Goal: Task Accomplishment & Management: Use online tool/utility

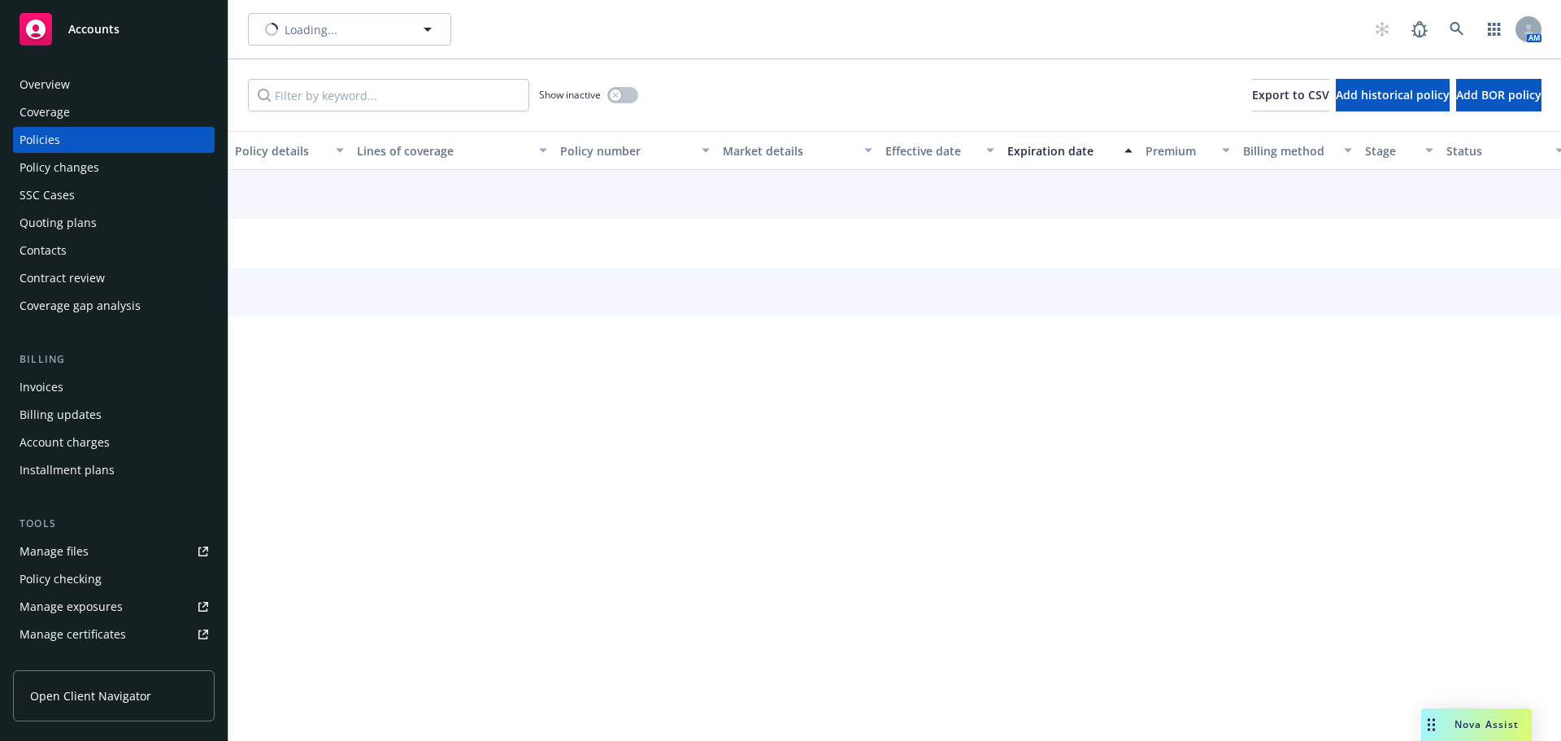
drag, startPoint x: 0, startPoint y: 0, endPoint x: 124, endPoint y: 90, distance: 153.0
click at [124, 90] on div "Overview" at bounding box center [114, 85] width 189 height 26
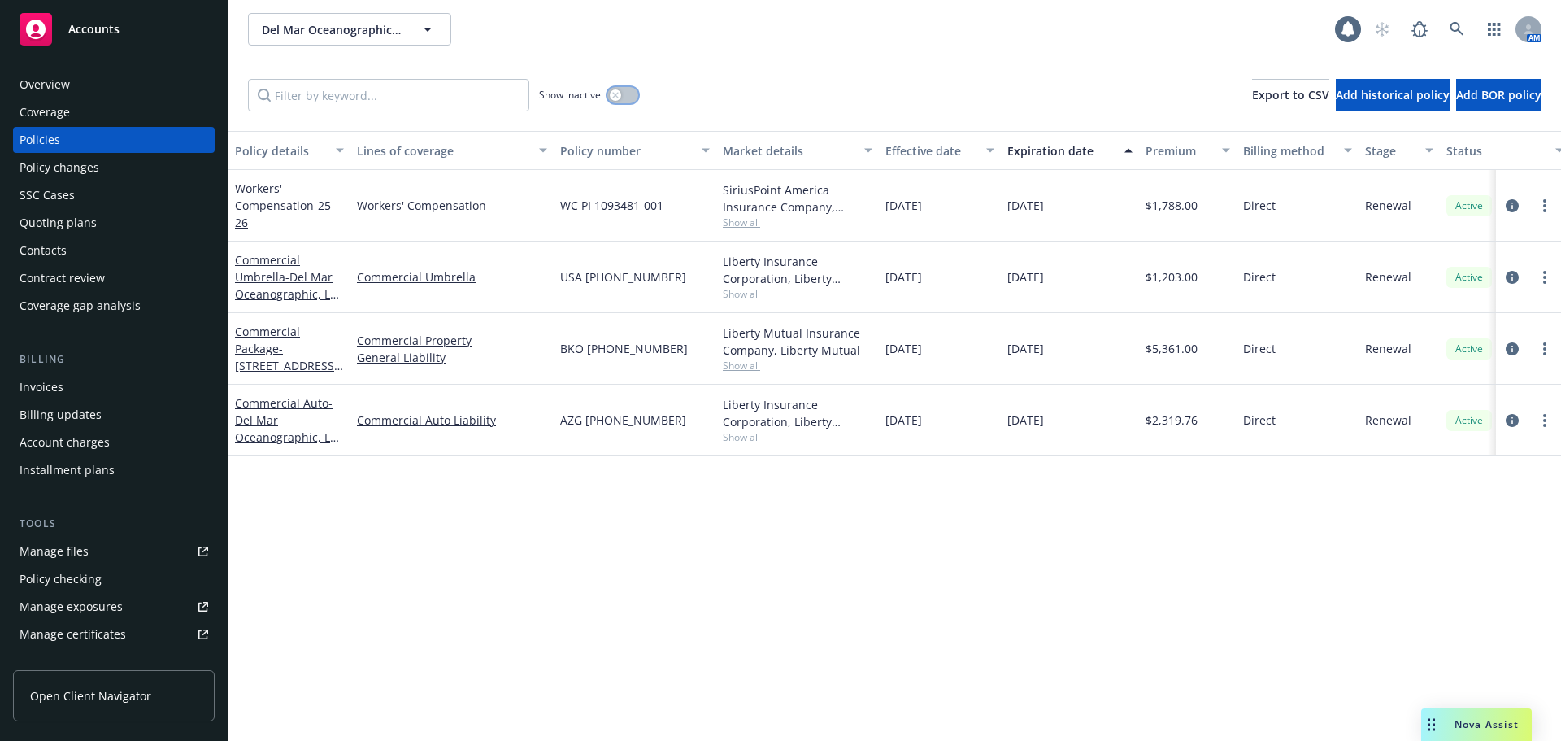
click at [624, 102] on button "button" at bounding box center [622, 95] width 31 height 16
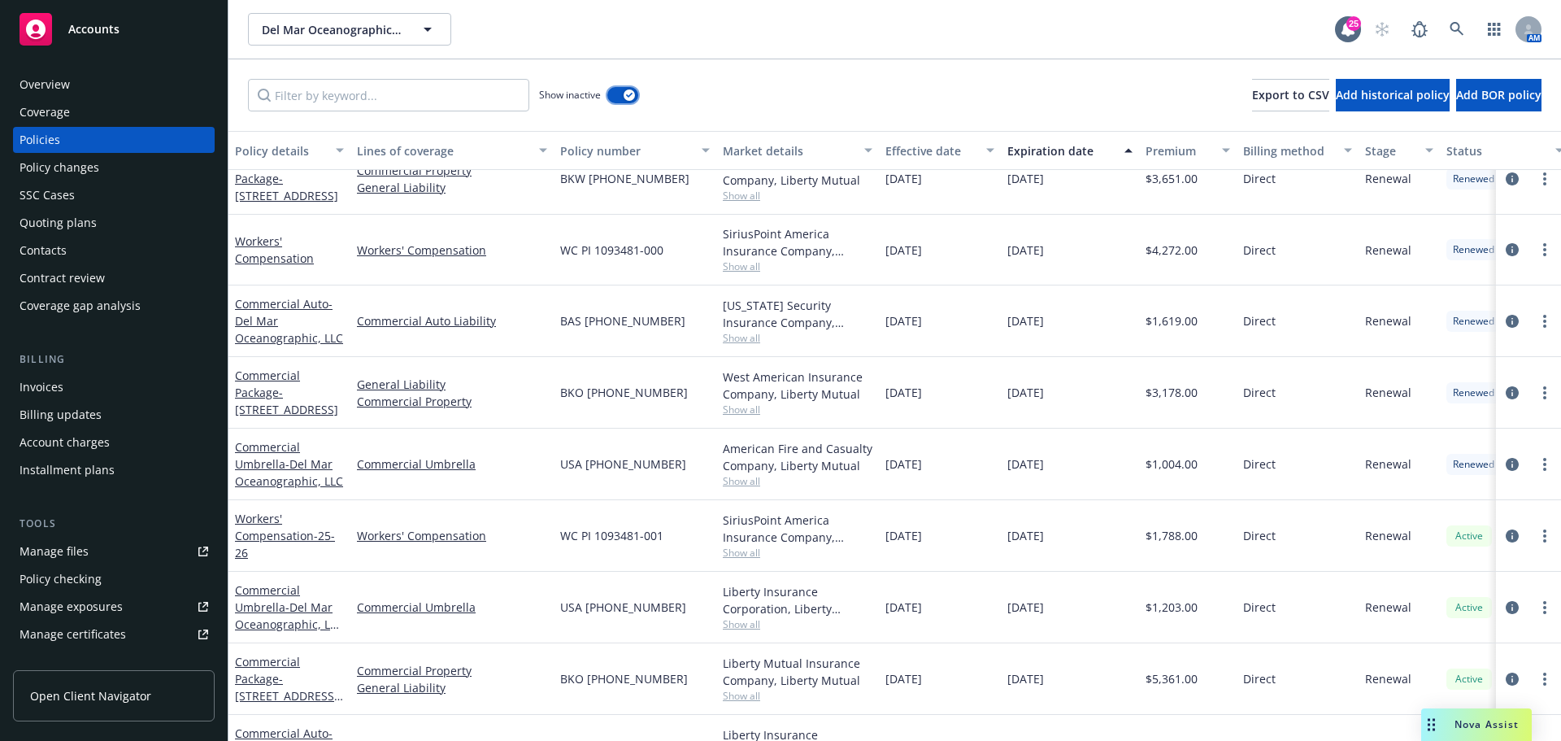
scroll to position [1450, 0]
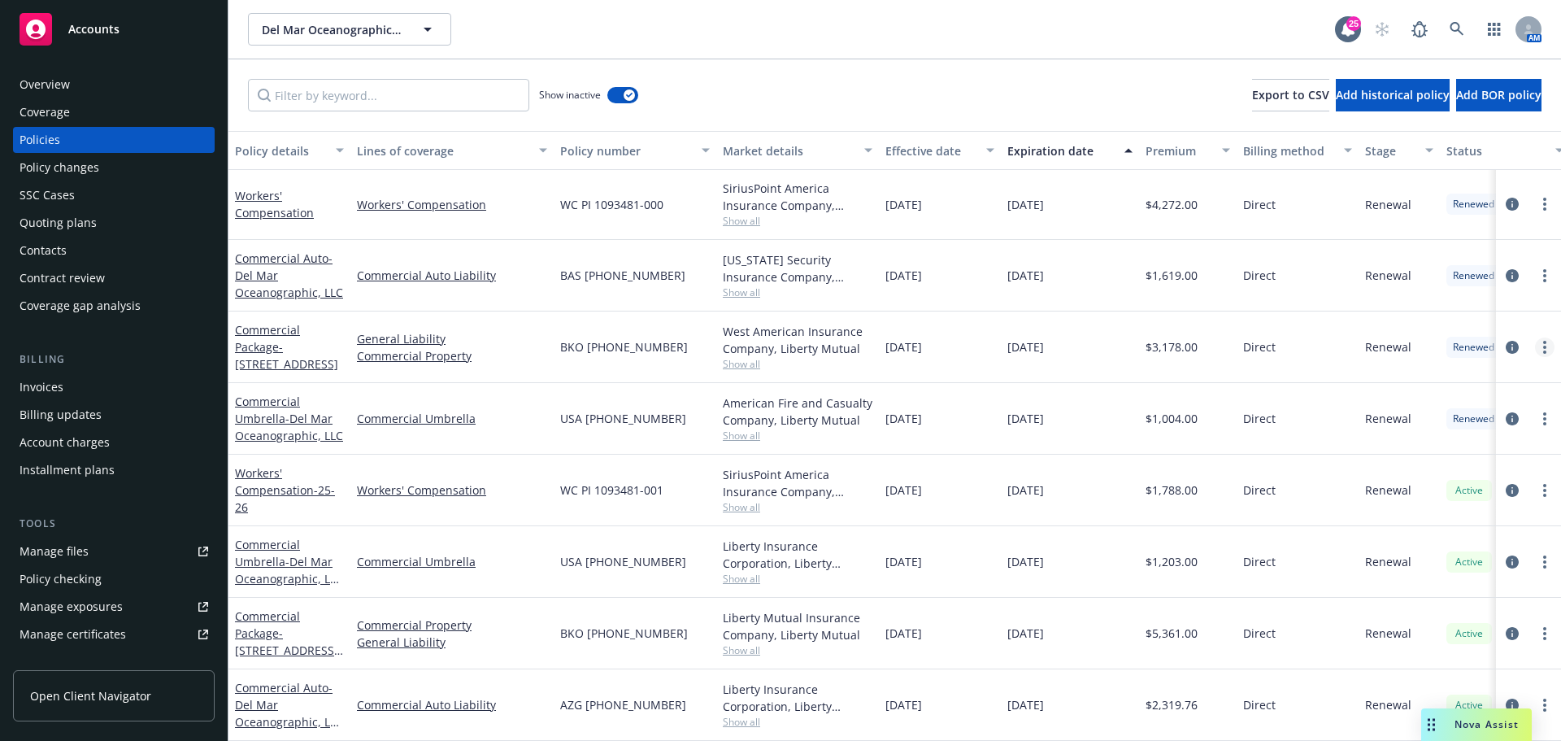
click at [1535, 337] on link "more" at bounding box center [1545, 347] width 20 height 20
drag, startPoint x: 1437, startPoint y: 569, endPoint x: 1023, endPoint y: 282, distance: 504.2
click at [1436, 569] on link "Copy logging email" at bounding box center [1445, 563] width 191 height 33
drag, startPoint x: 131, startPoint y: 85, endPoint x: 206, endPoint y: 93, distance: 76.0
click at [131, 85] on div "Overview" at bounding box center [114, 85] width 189 height 26
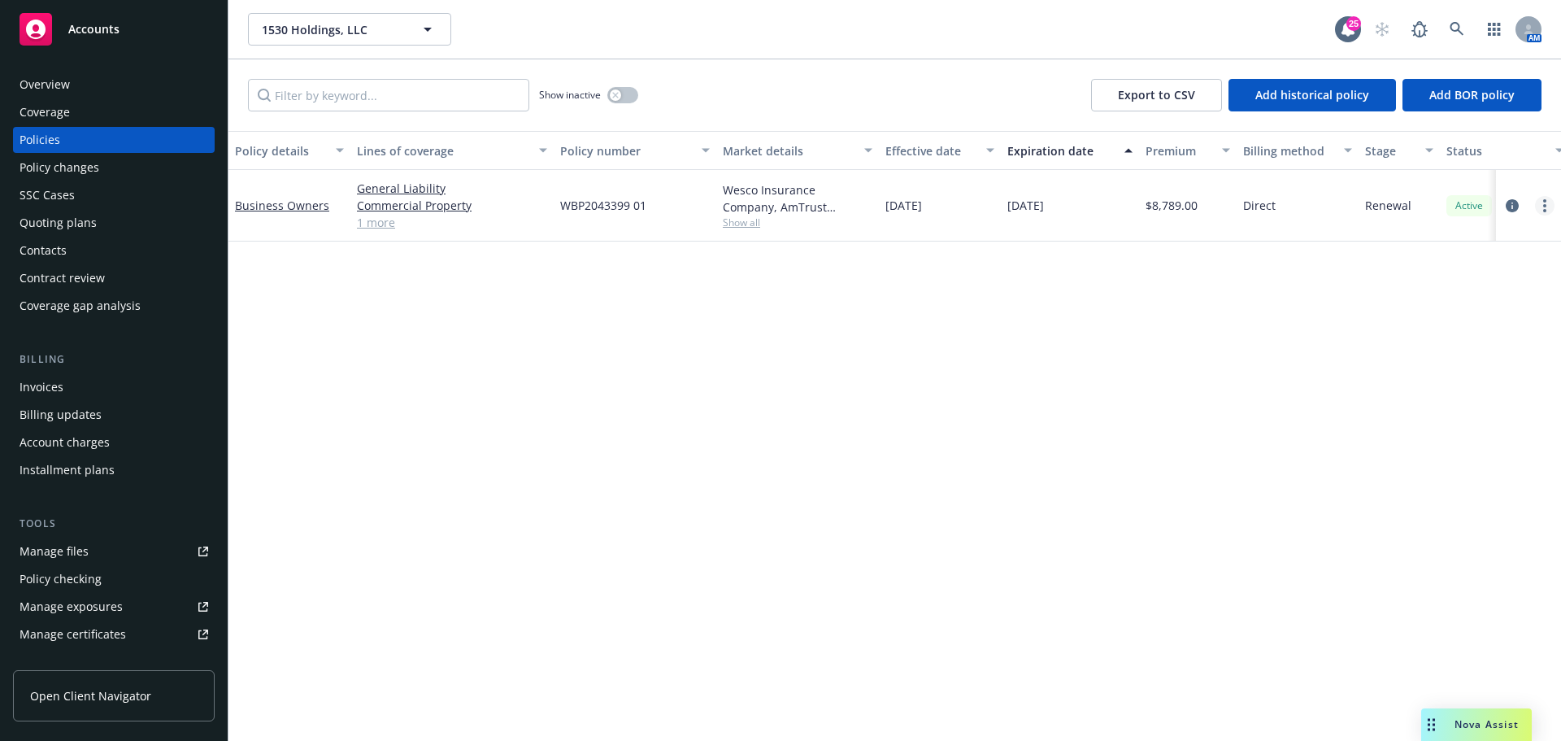
click at [1544, 204] on circle "more" at bounding box center [1544, 205] width 3 height 3
click at [1472, 436] on link "Copy logging email" at bounding box center [1457, 434] width 191 height 33
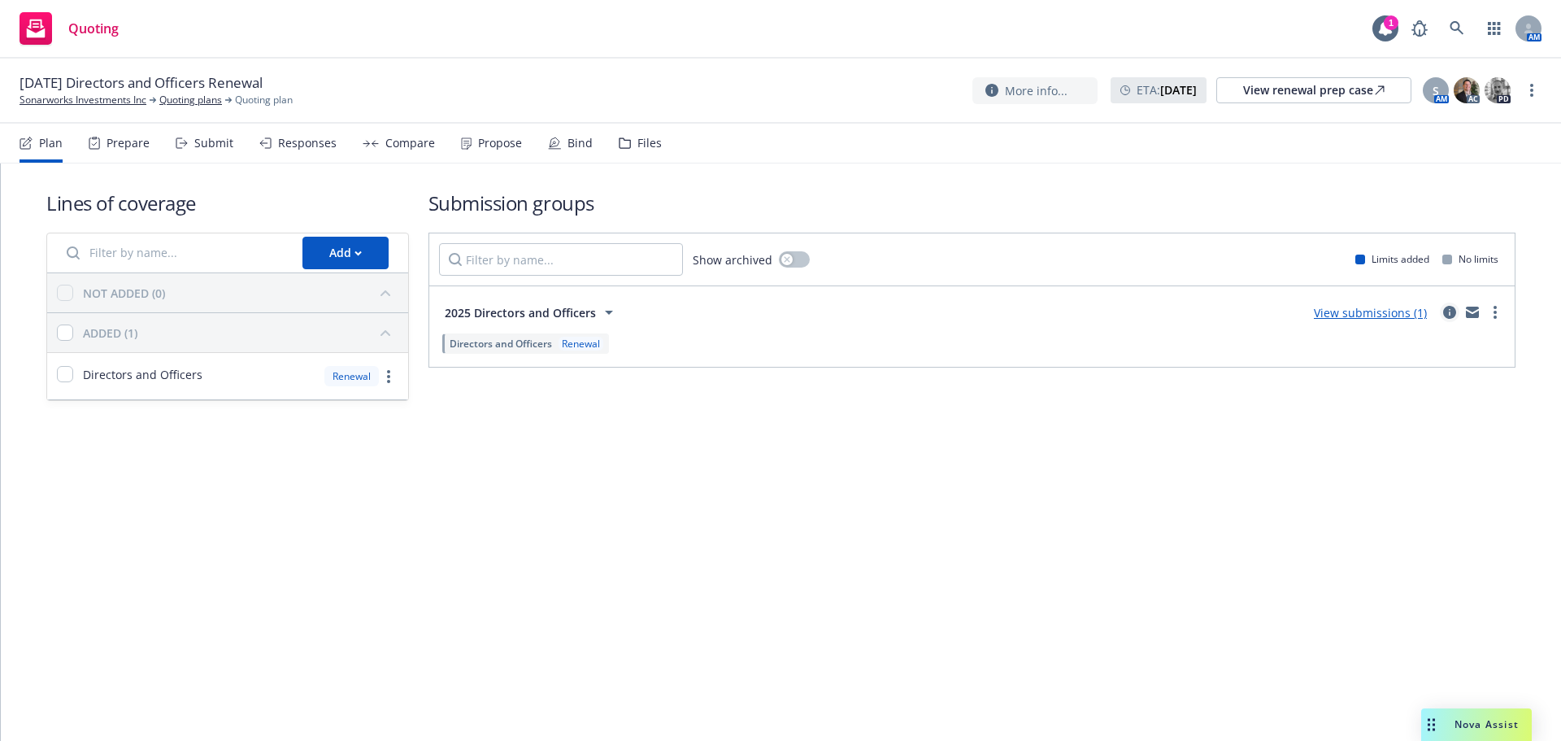
click at [1449, 311] on icon "circleInformation" at bounding box center [1449, 312] width 13 height 13
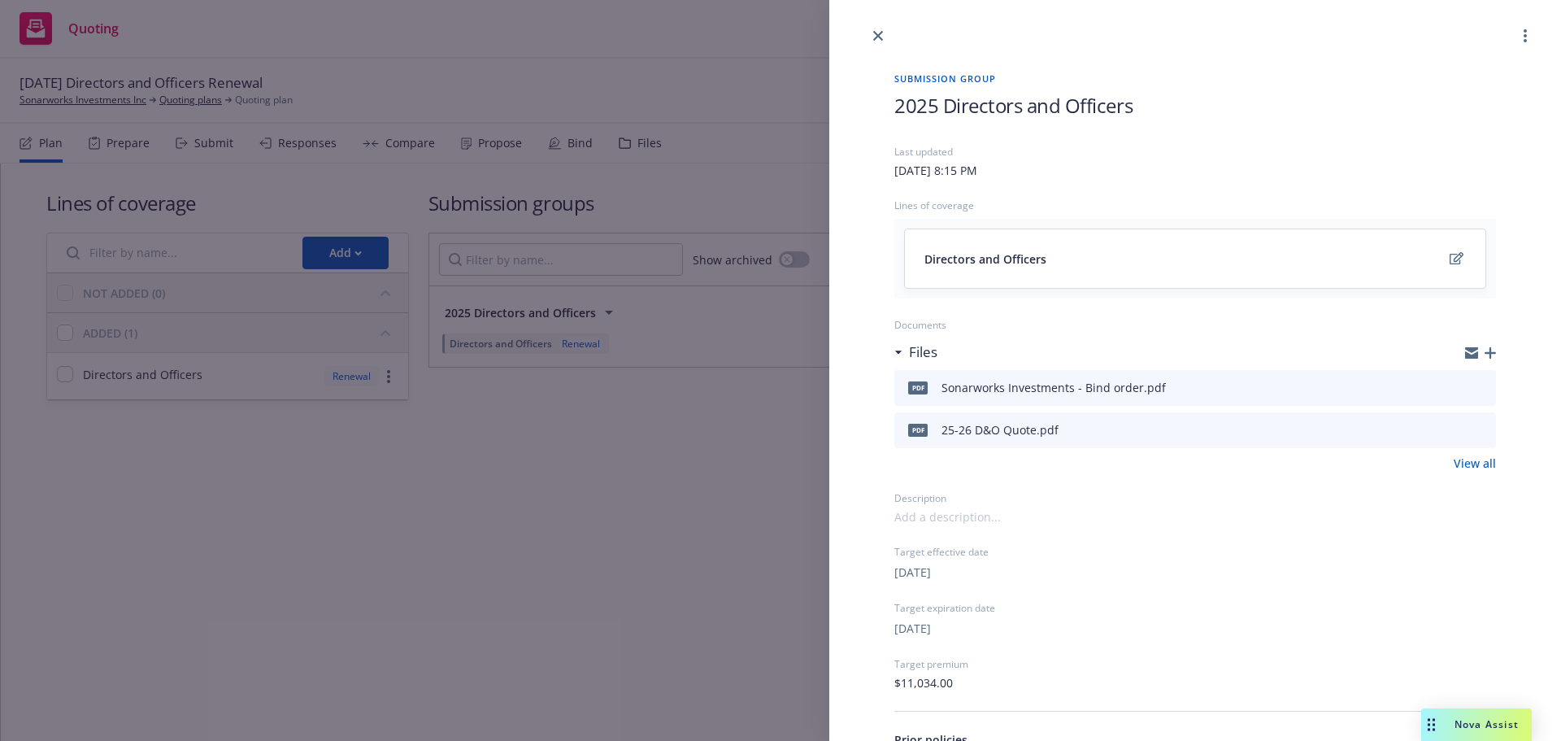
click at [931, 571] on span "[DATE]" at bounding box center [912, 571] width 37 height 17
select select "October"
select select "2025"
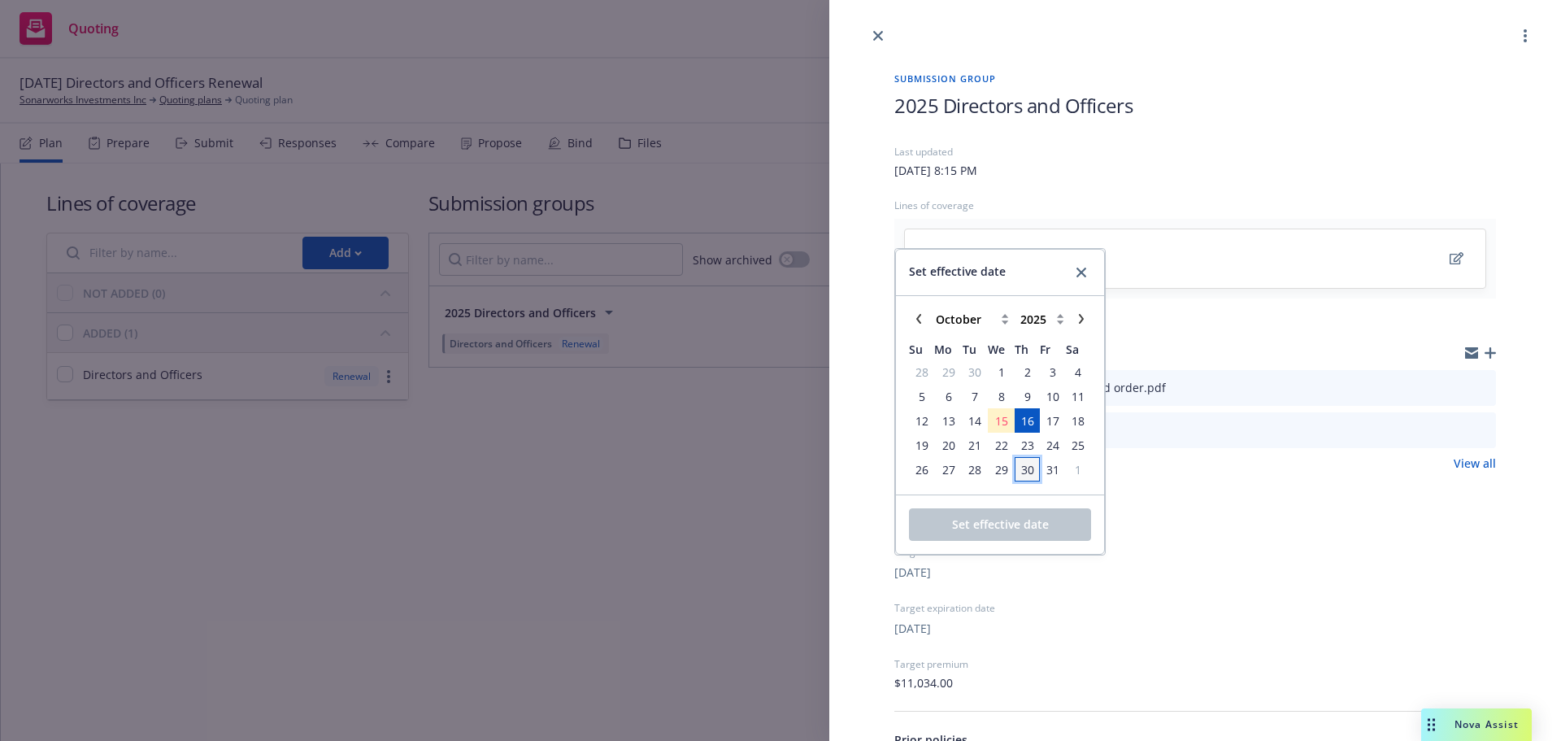
click at [1036, 467] on span "30" at bounding box center [1027, 469] width 22 height 20
click at [1024, 531] on span "Set effective date" at bounding box center [1000, 523] width 97 height 15
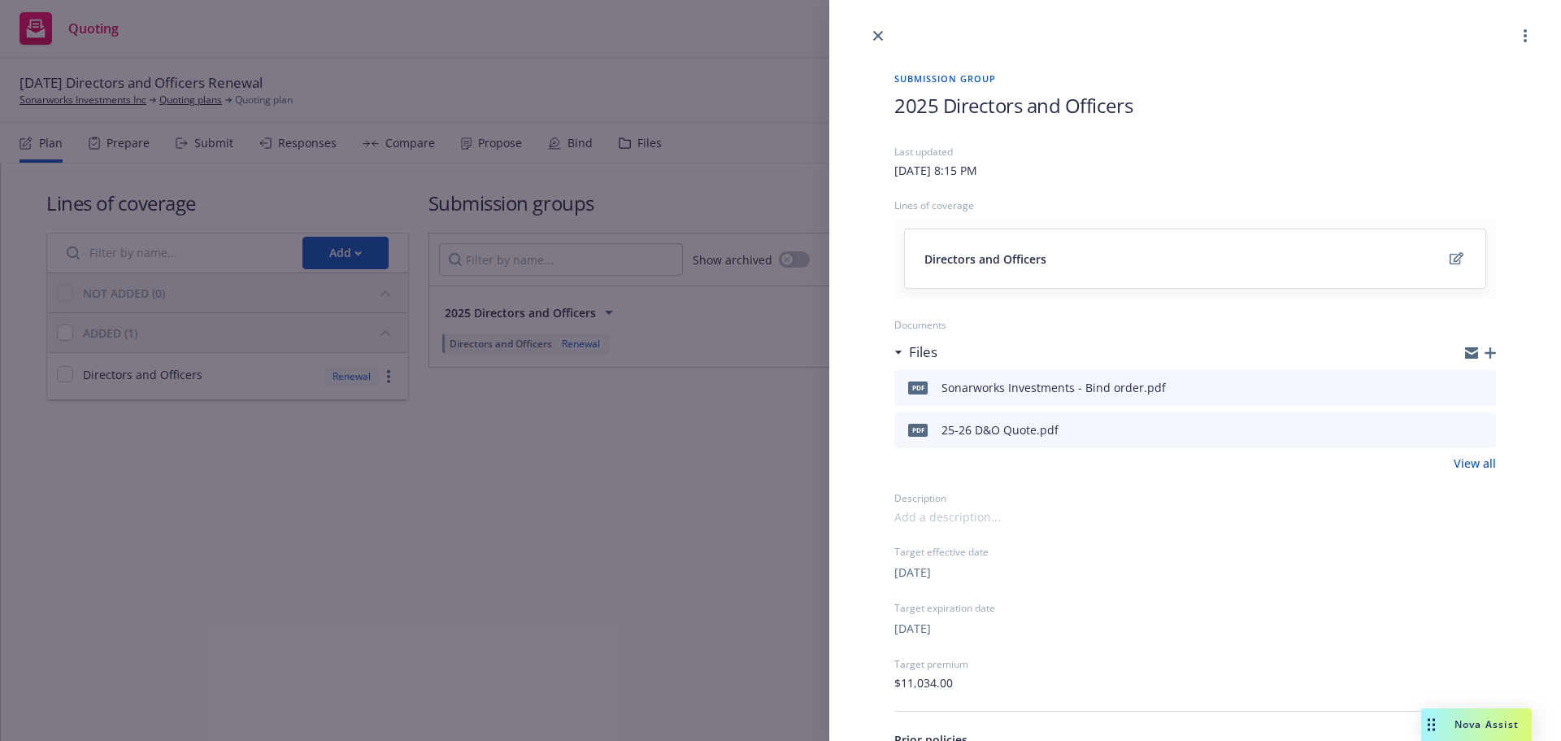
click at [931, 632] on span "[DATE]" at bounding box center [912, 627] width 37 height 17
select select "October"
select select "2026"
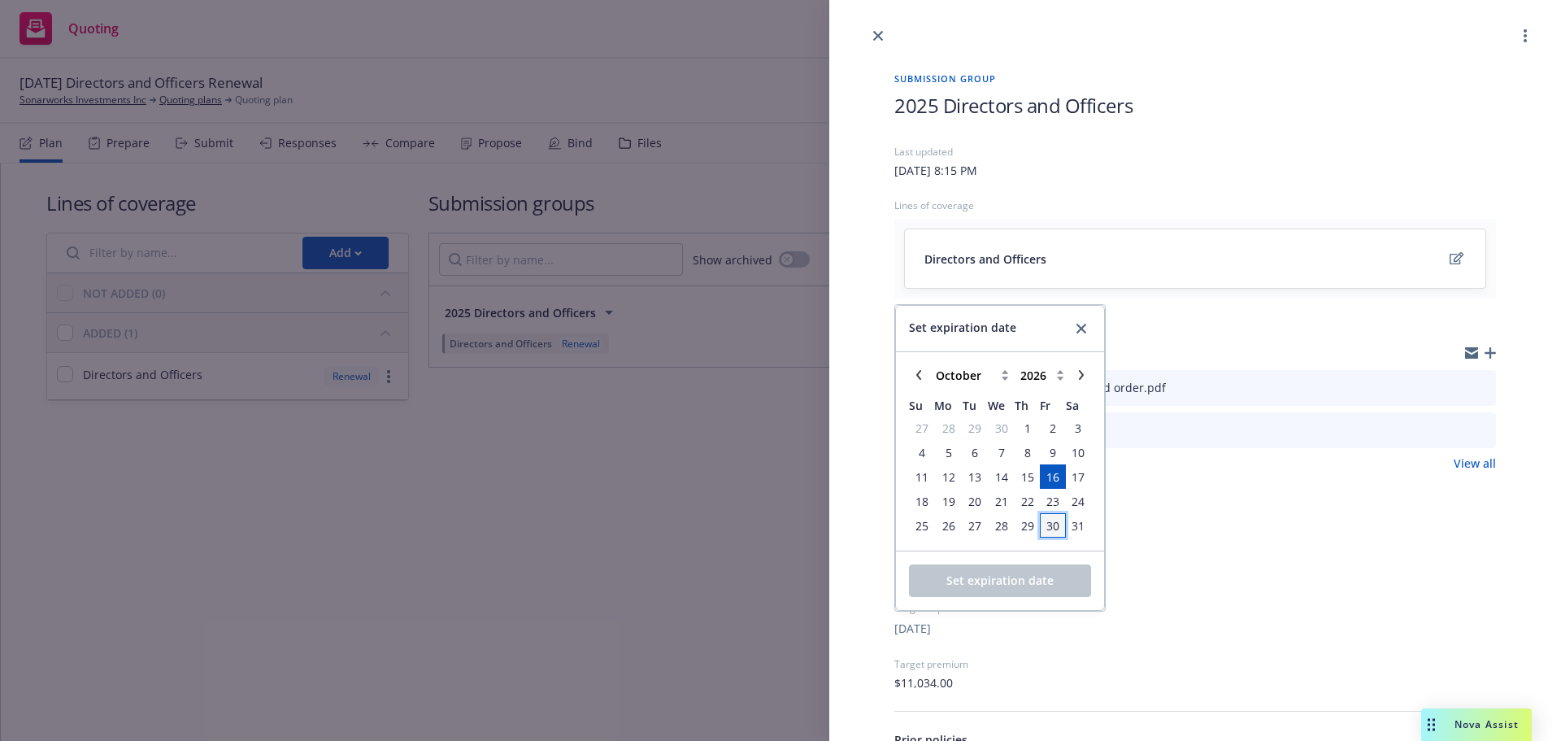
click at [1046, 528] on span "30" at bounding box center [1052, 525] width 13 height 17
click at [1040, 576] on span "Set expiration date" at bounding box center [999, 579] width 107 height 15
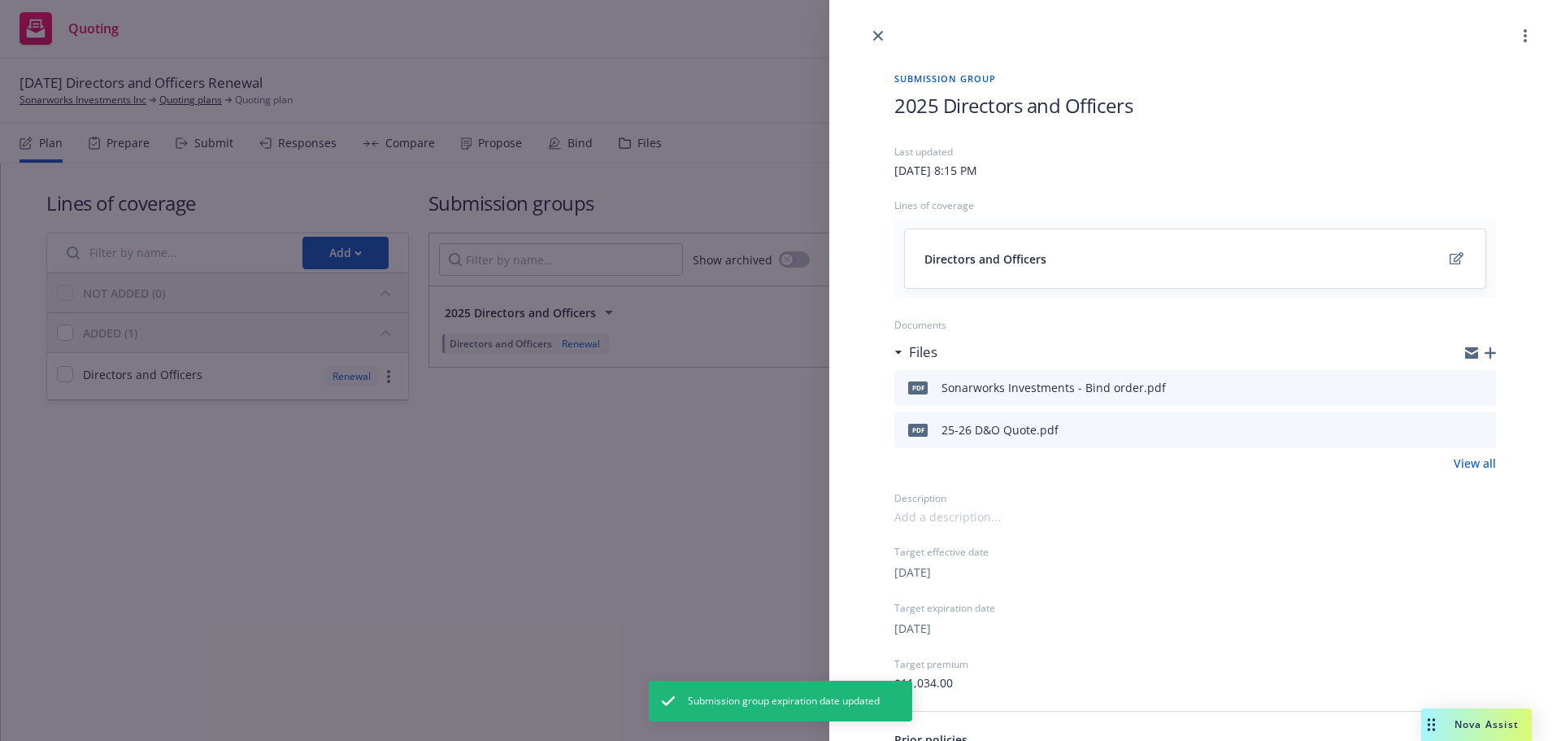
click at [738, 578] on div "Submission group 2025 Directors and Officers Last updated [DATE] 8:15 PM Lines …" at bounding box center [780, 370] width 1561 height 741
